Goal: Task Accomplishment & Management: Manage account settings

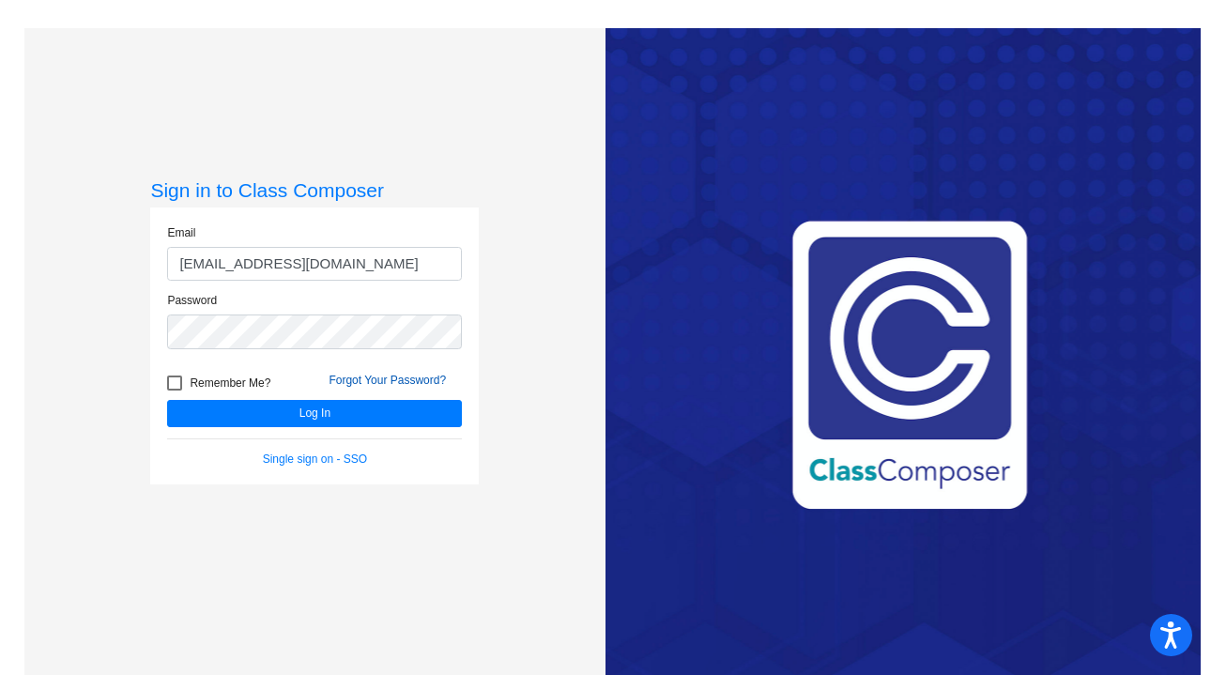
click at [387, 380] on link "Forgot Your Password?" at bounding box center [387, 380] width 117 height 13
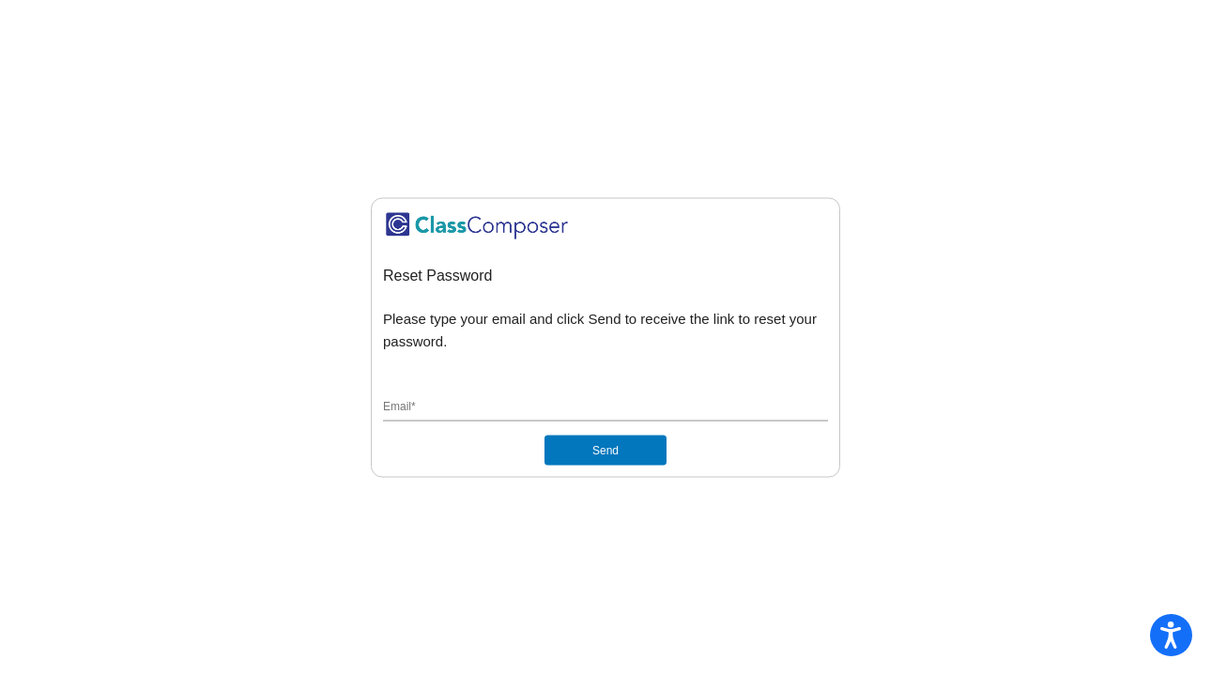
click at [454, 391] on div "Email *" at bounding box center [605, 404] width 445 height 36
type input "[EMAIL_ADDRESS][DOMAIN_NAME]"
click at [577, 449] on button "Send" at bounding box center [605, 451] width 122 height 30
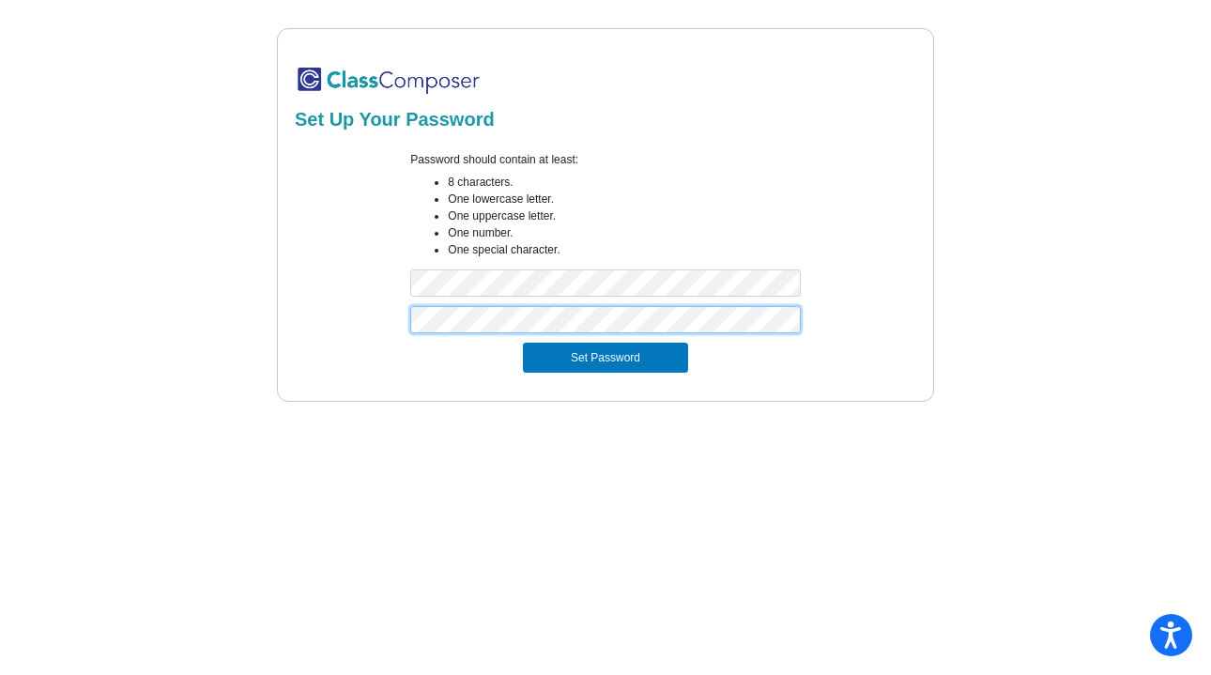
click at [523, 343] on button "Set Password" at bounding box center [605, 358] width 165 height 30
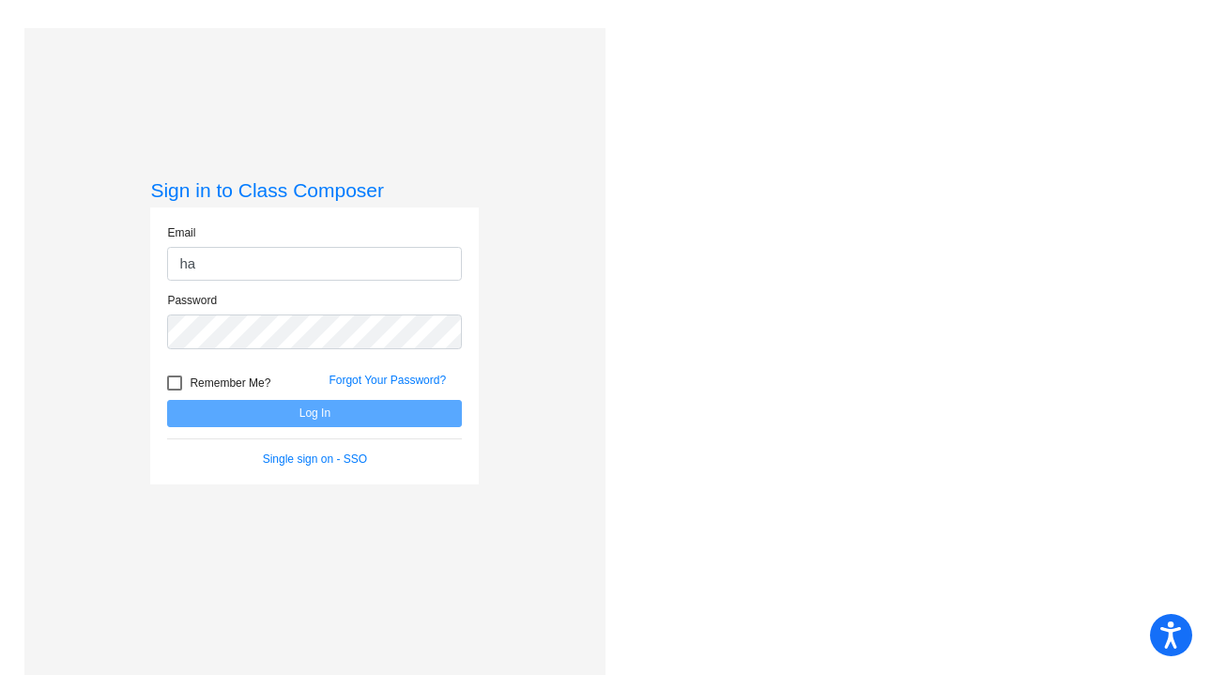
type input "[EMAIL_ADDRESS][DOMAIN_NAME]"
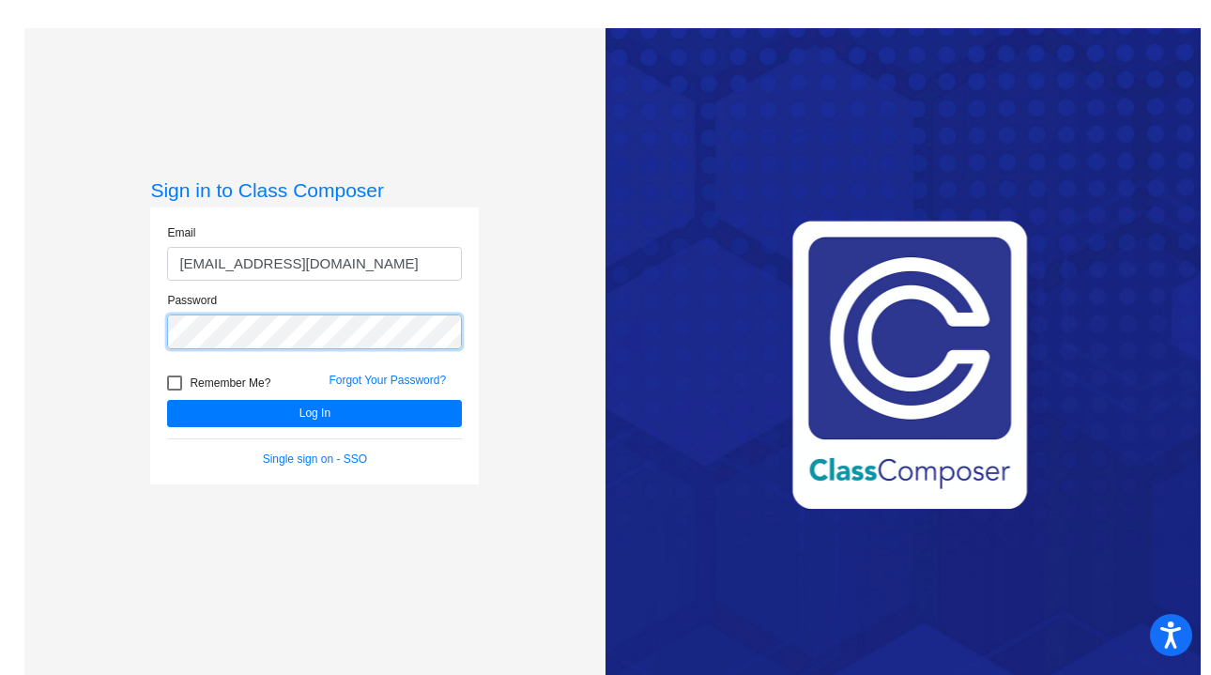
click at [167, 400] on button "Log In" at bounding box center [314, 413] width 295 height 27
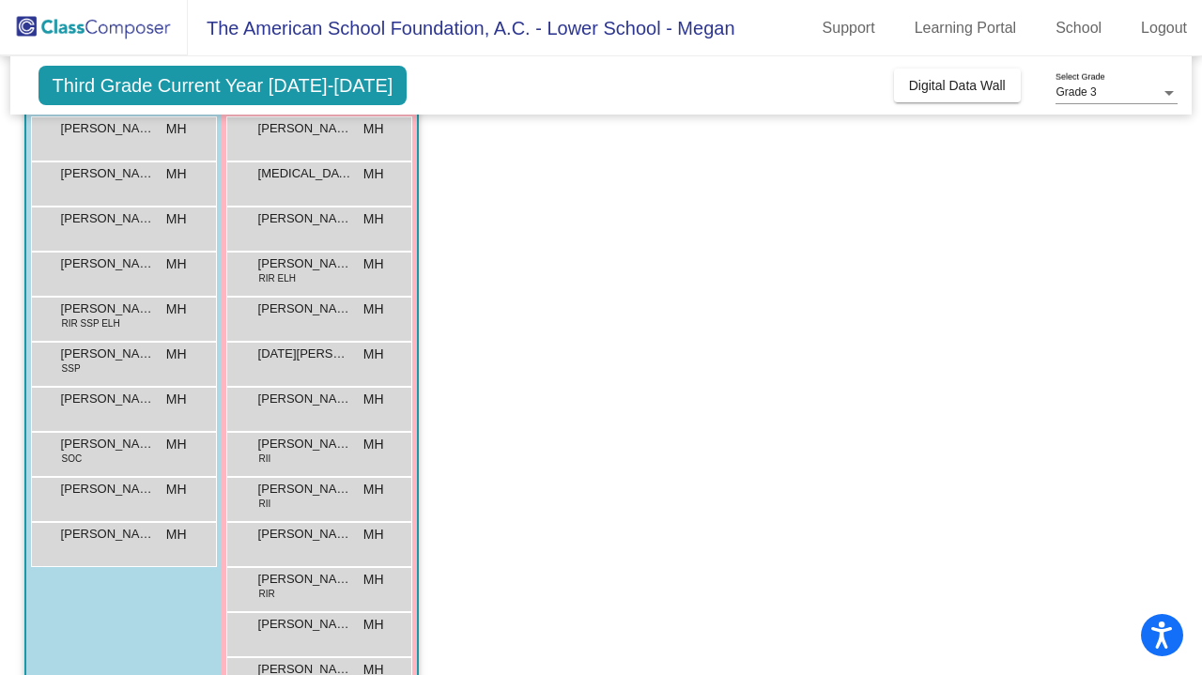
scroll to position [241, 0]
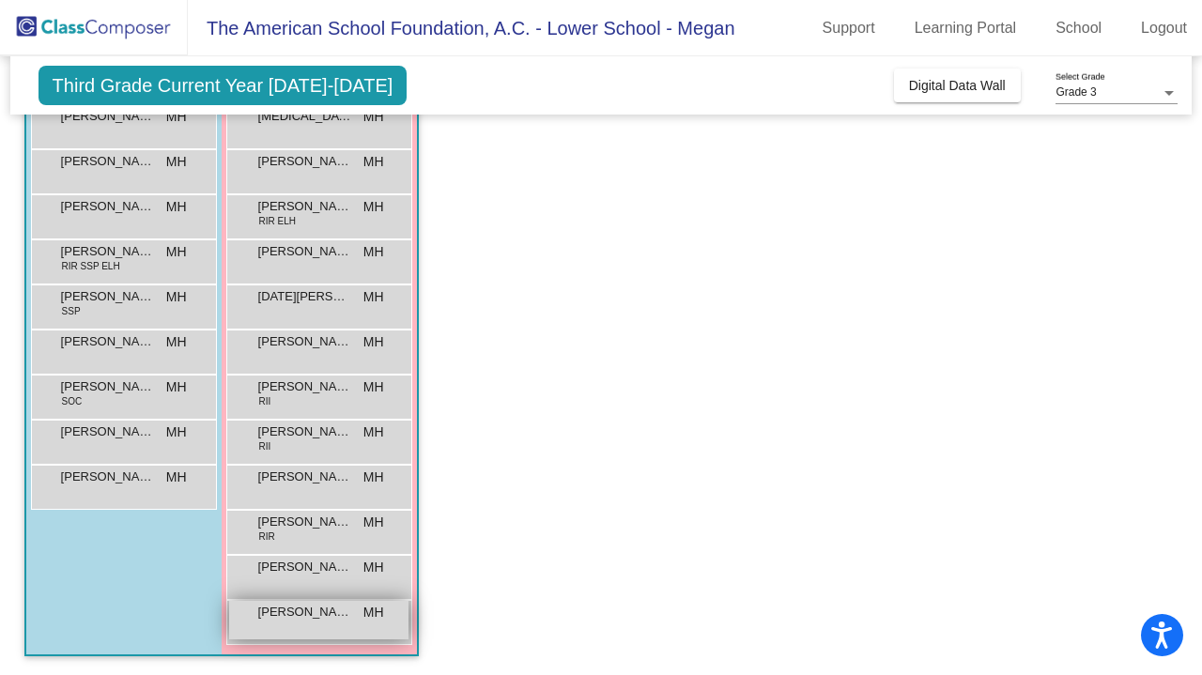
click at [314, 610] on span "[PERSON_NAME]" at bounding box center [305, 612] width 94 height 19
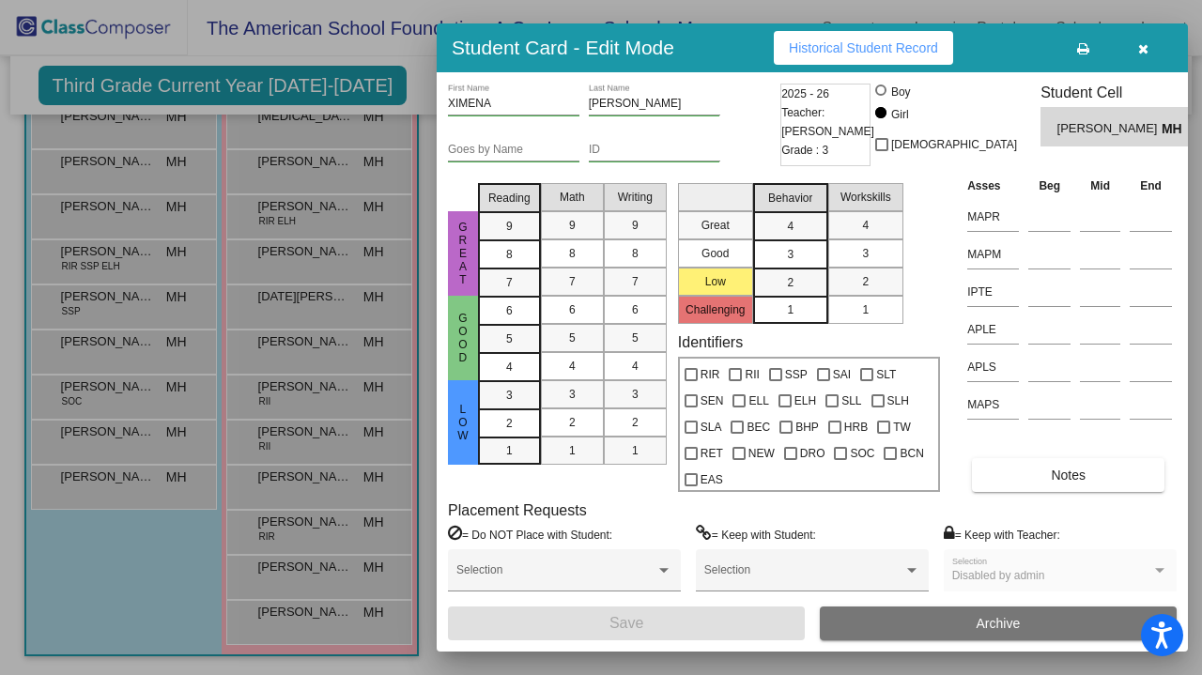
click at [737, 315] on mat-selection-list "Great Good Low Challenging" at bounding box center [715, 250] width 75 height 148
click at [908, 47] on span "Historical Student Record" at bounding box center [863, 47] width 149 height 15
click at [867, 38] on button "Historical Student Record" at bounding box center [863, 48] width 179 height 34
click at [93, 423] on div at bounding box center [601, 337] width 1202 height 675
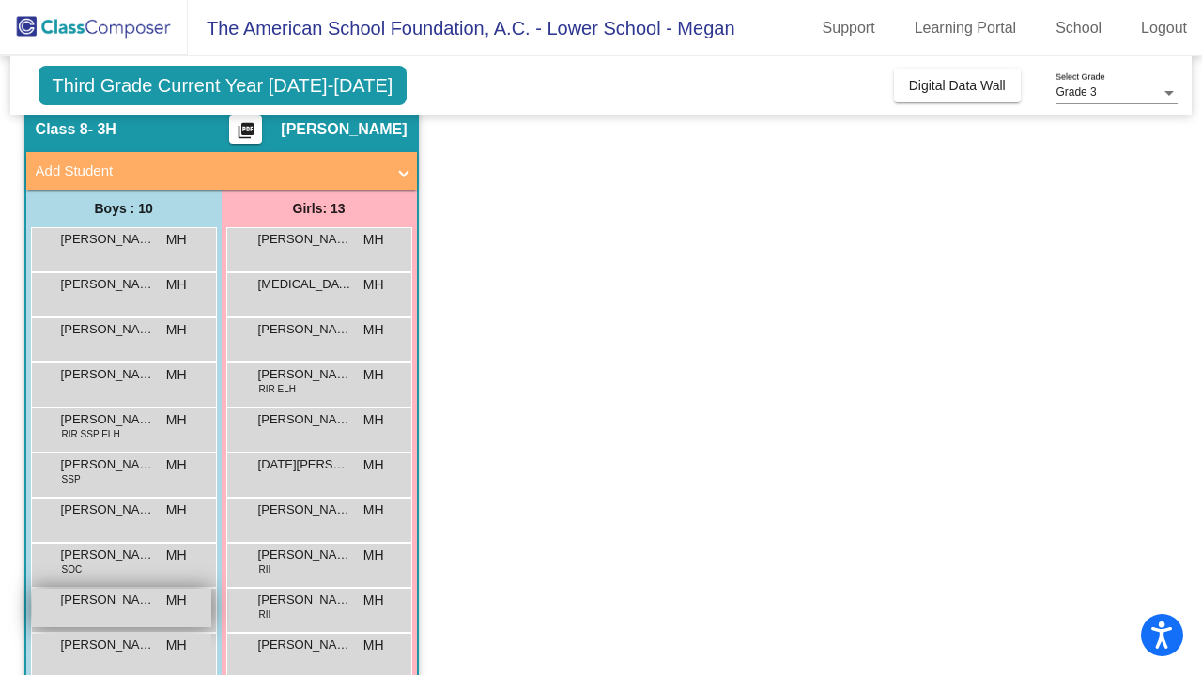
scroll to position [38, 0]
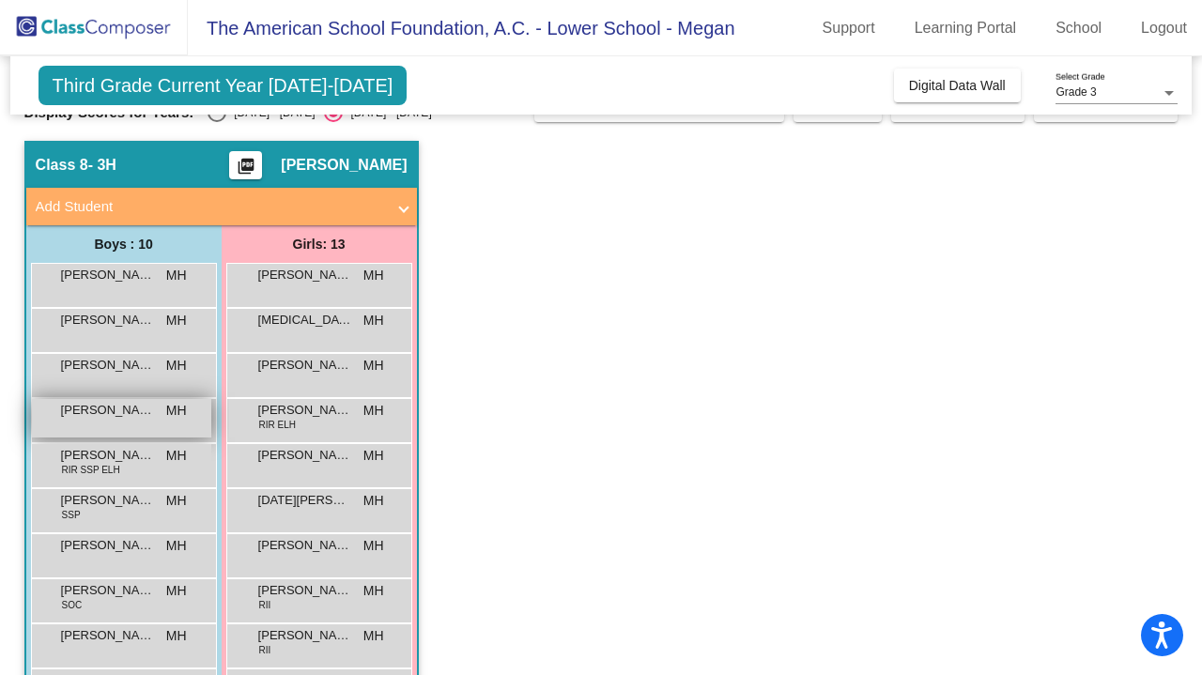
click at [115, 429] on div "[PERSON_NAME] MH lock do_not_disturb_alt" at bounding box center [121, 418] width 179 height 38
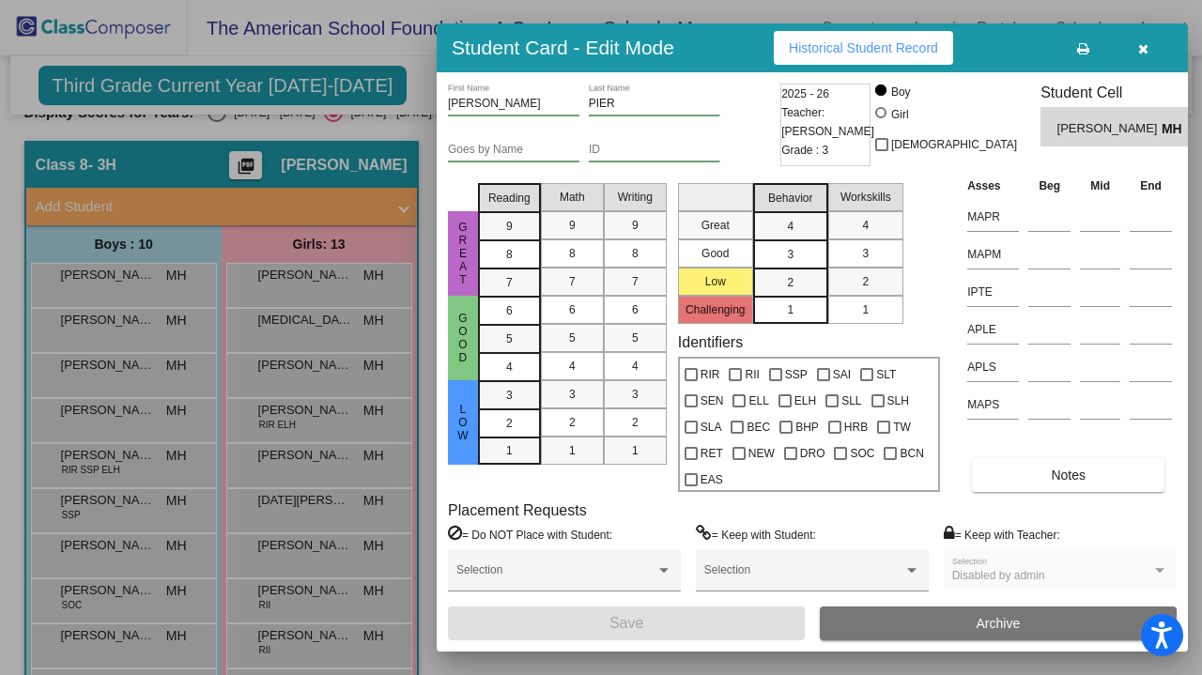
click at [850, 51] on span "Historical Student Record" at bounding box center [863, 47] width 149 height 15
click at [139, 428] on div at bounding box center [601, 337] width 1202 height 675
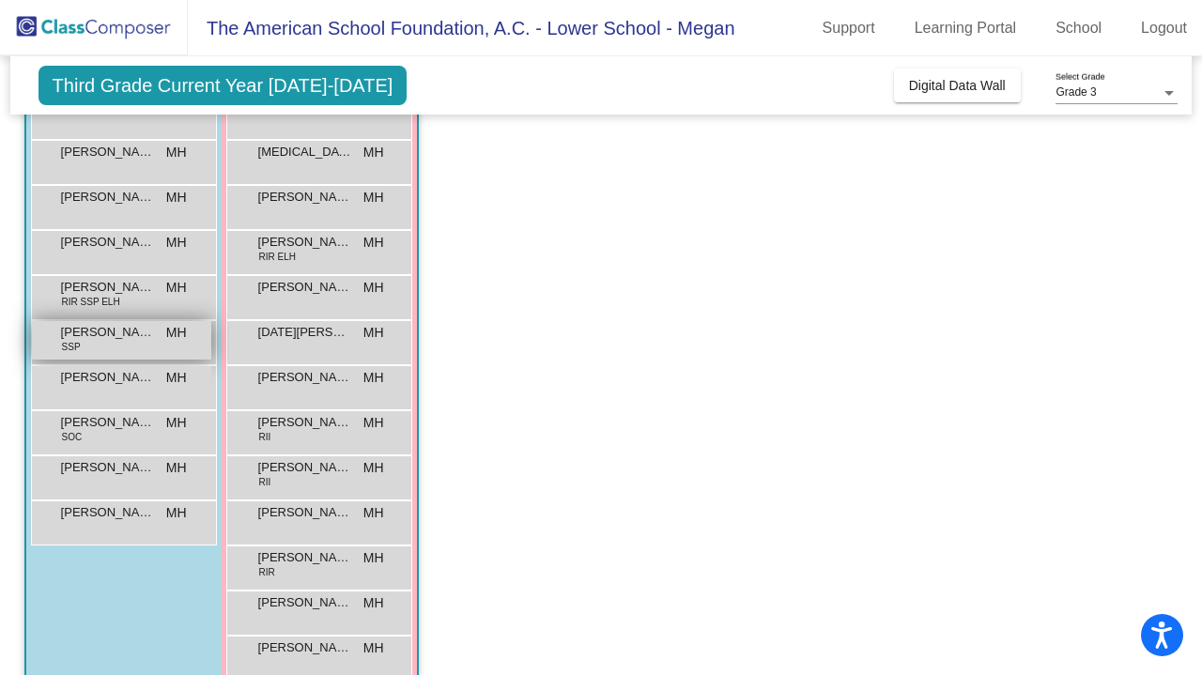
scroll to position [222, 0]
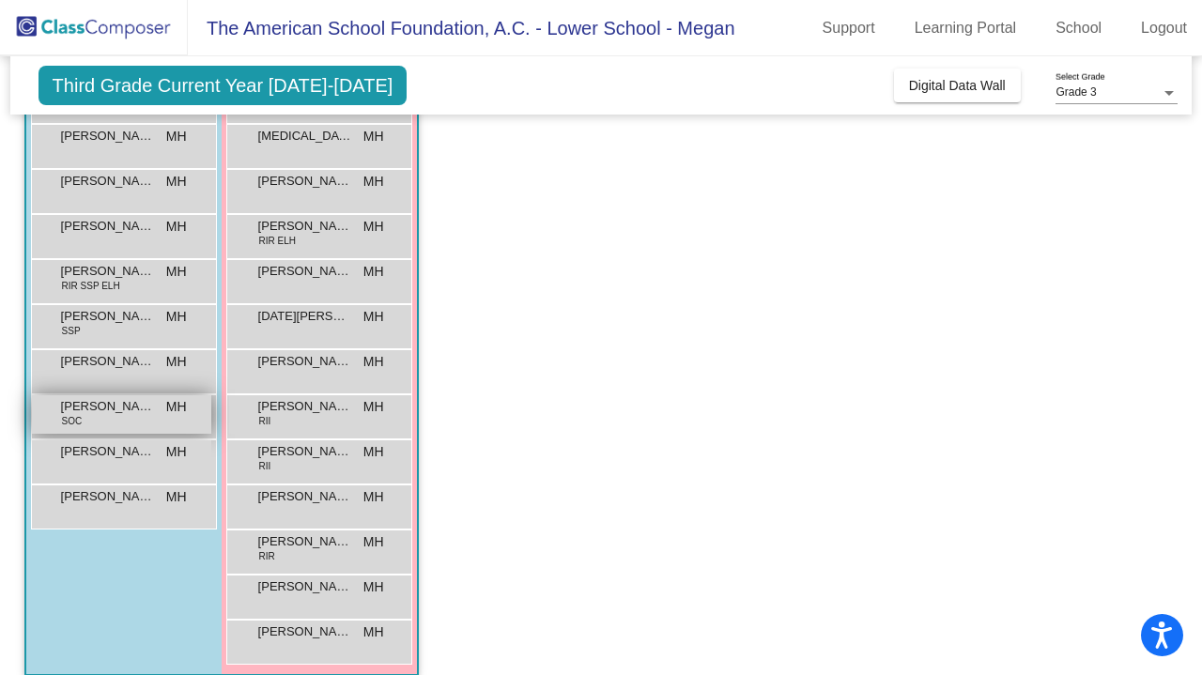
click at [91, 410] on span "[PERSON_NAME]" at bounding box center [108, 406] width 94 height 19
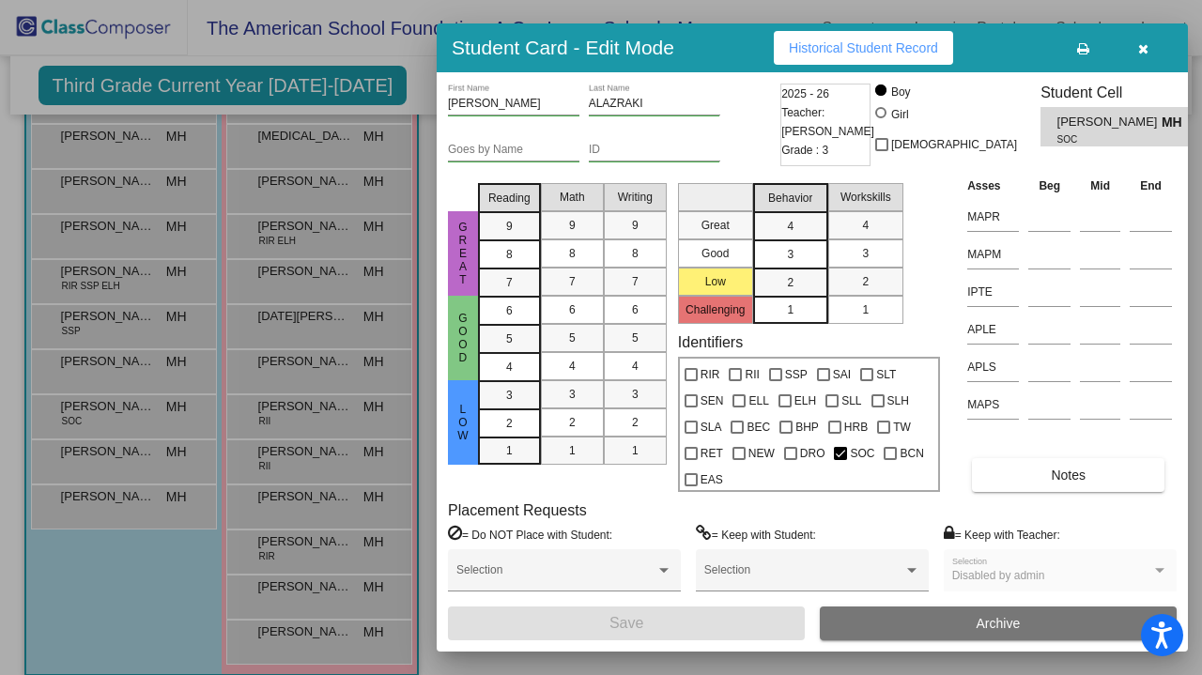
click at [847, 44] on span "Historical Student Record" at bounding box center [863, 47] width 149 height 15
click at [327, 305] on div at bounding box center [601, 337] width 1202 height 675
